Goal: Task Accomplishment & Management: Manage account settings

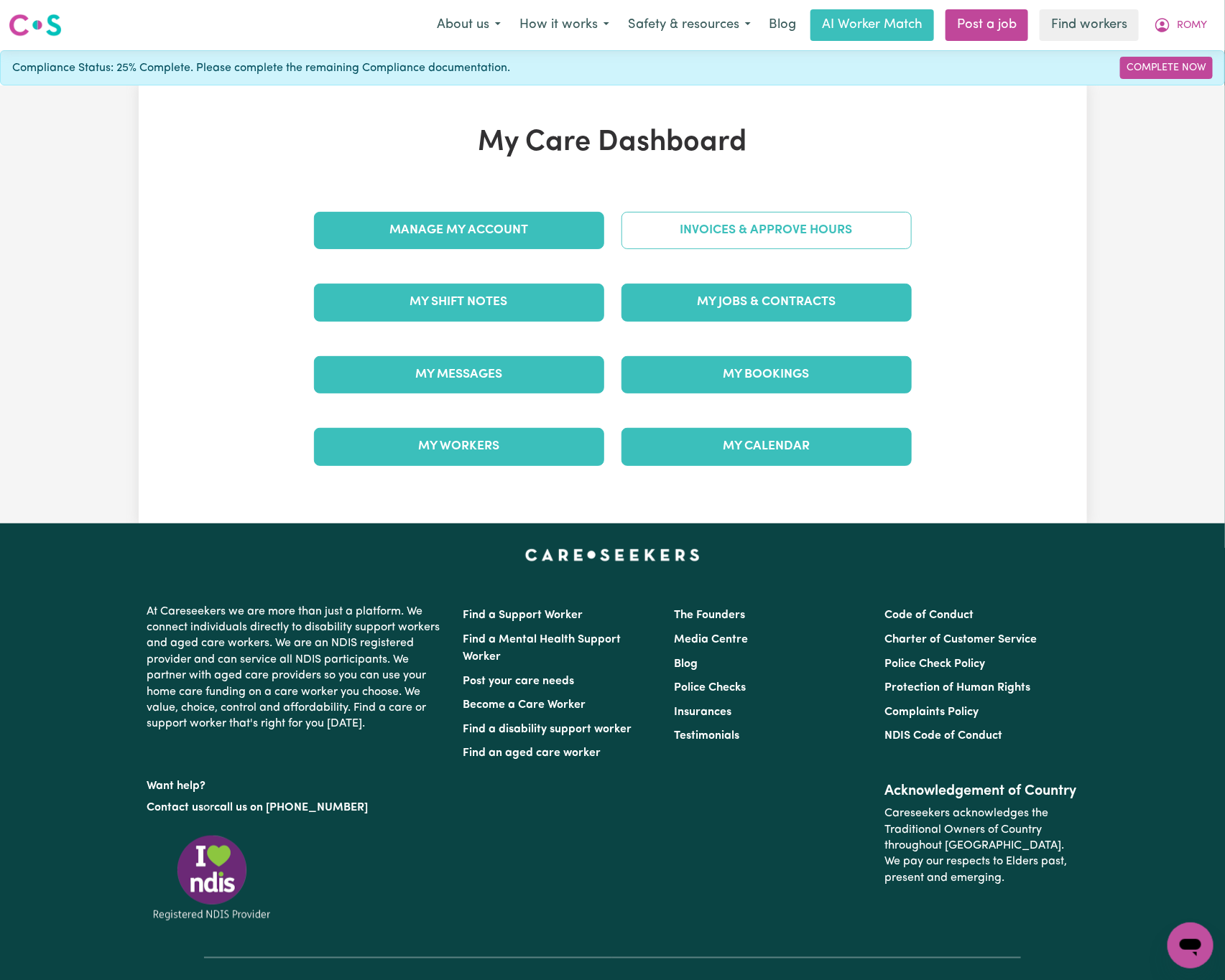
click at [854, 241] on link "Invoices & Approve Hours" at bounding box center [766, 231] width 291 height 38
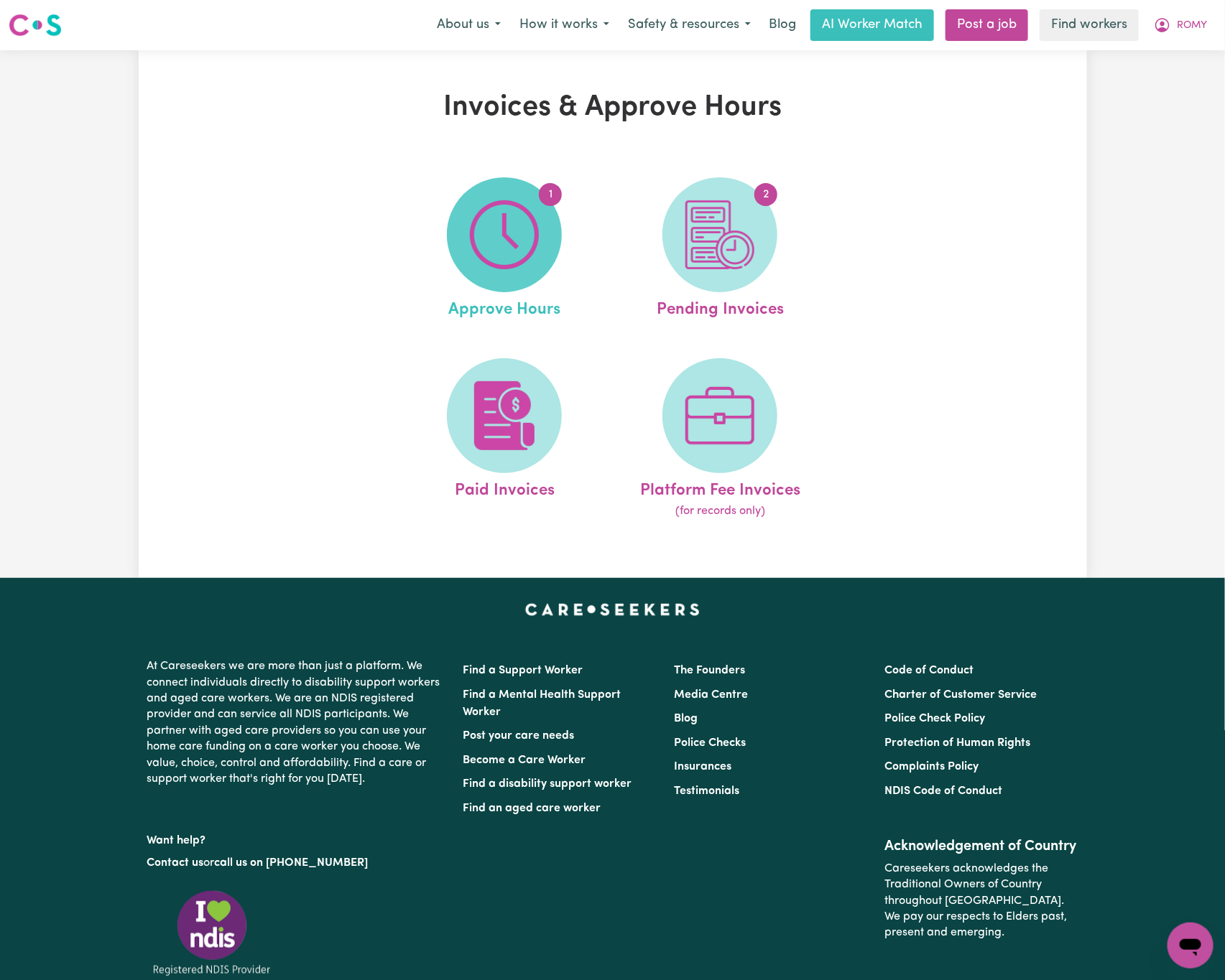
click at [520, 237] on img at bounding box center [504, 235] width 69 height 69
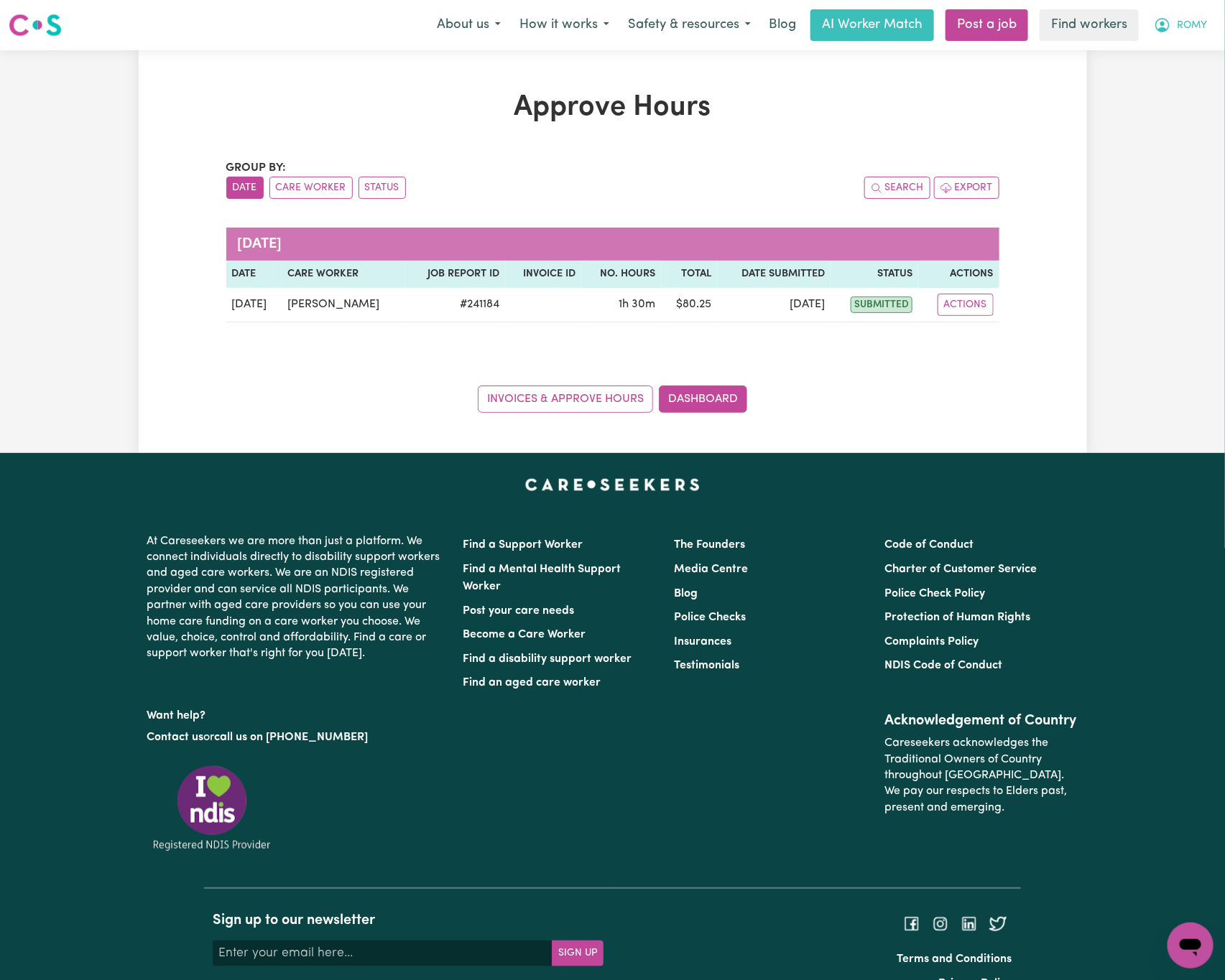
click at [1191, 20] on span "ROMY" at bounding box center [1193, 26] width 31 height 16
click at [1186, 56] on link "My Dashboard" at bounding box center [1158, 56] width 113 height 27
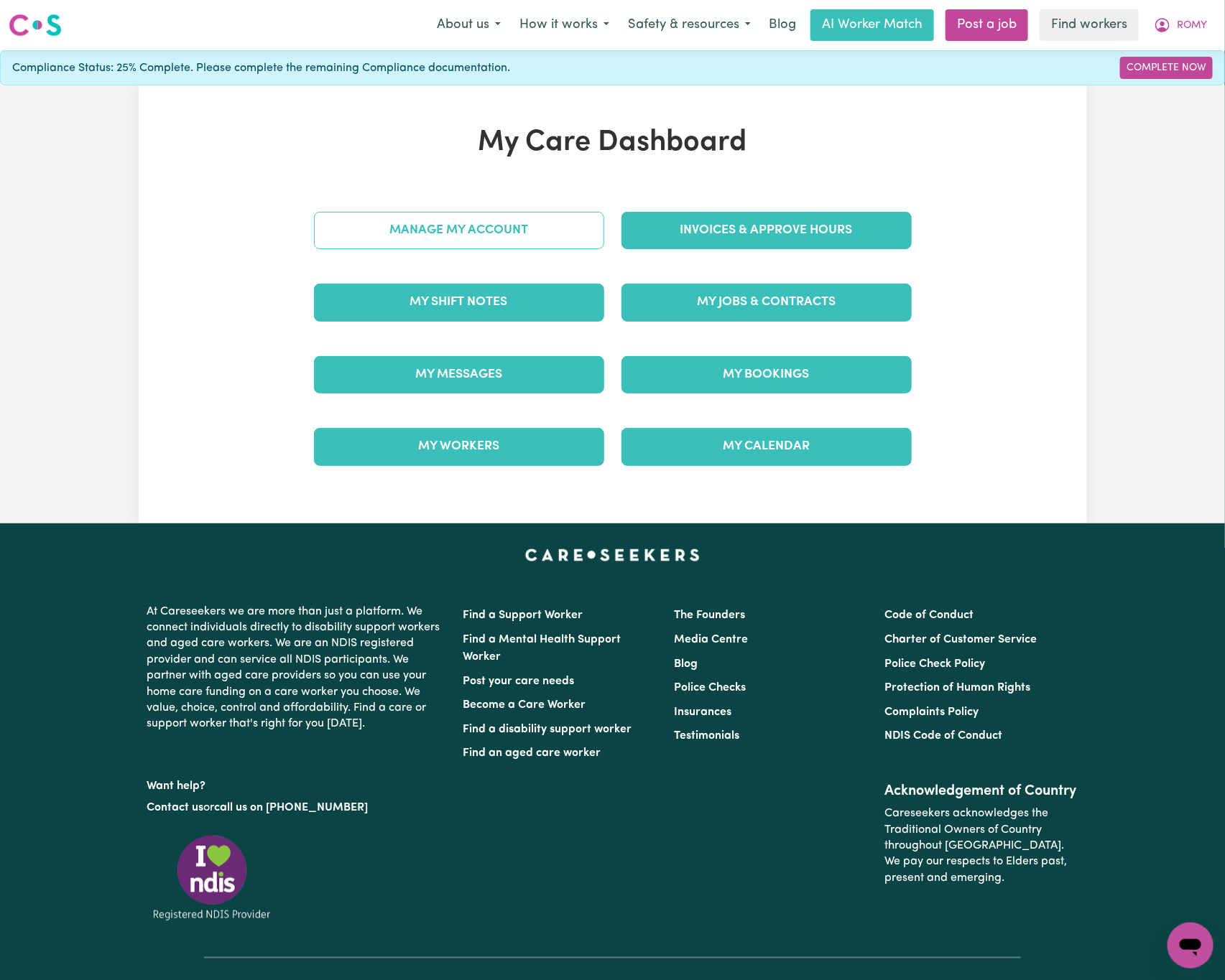
click at [568, 229] on link "Manage My Account" at bounding box center [459, 231] width 291 height 38
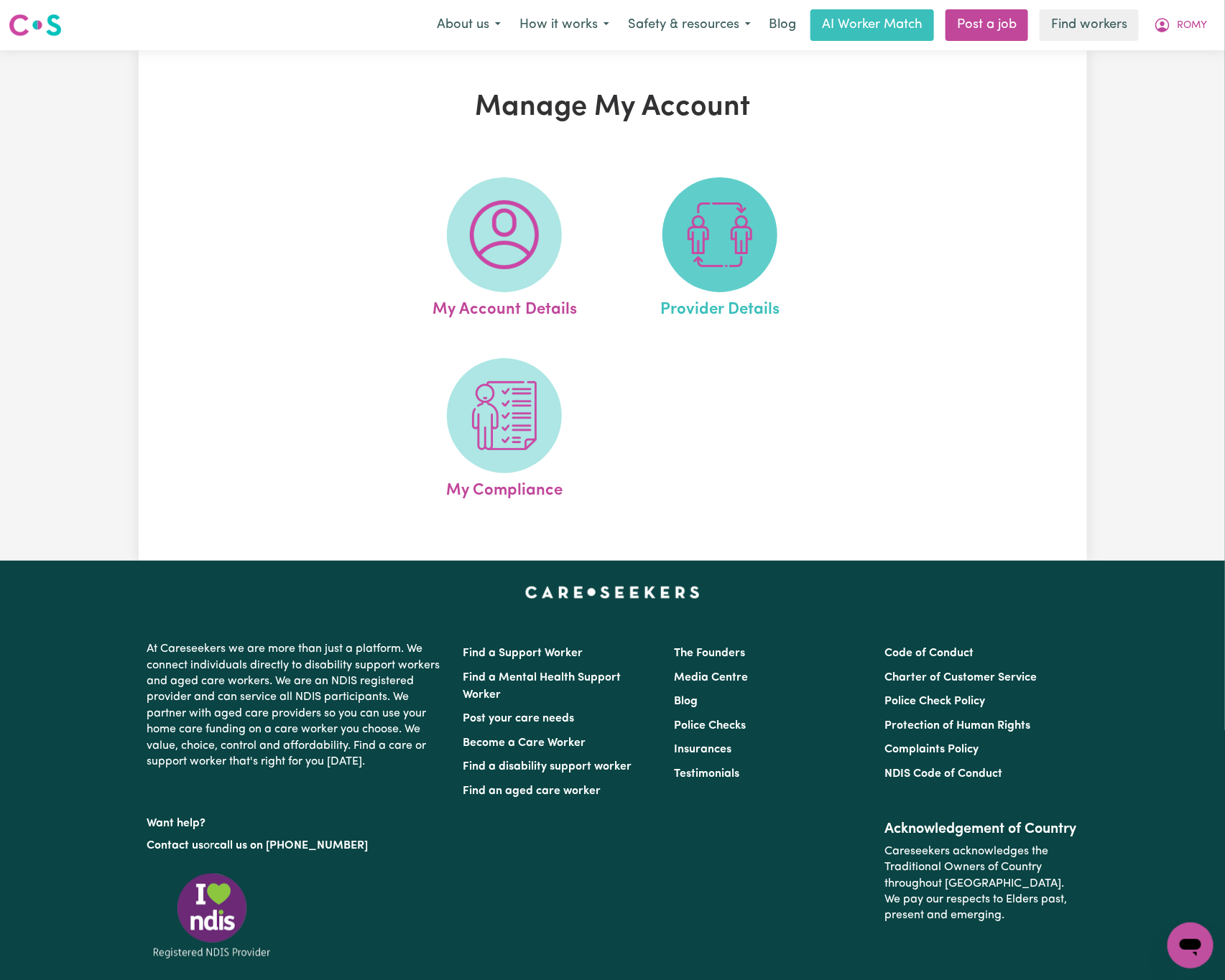
click at [718, 262] on img at bounding box center [720, 235] width 69 height 69
select select "NDIS_FUNDING_PLAN_MANAGED"
